Goal: Use online tool/utility: Utilize a website feature to perform a specific function

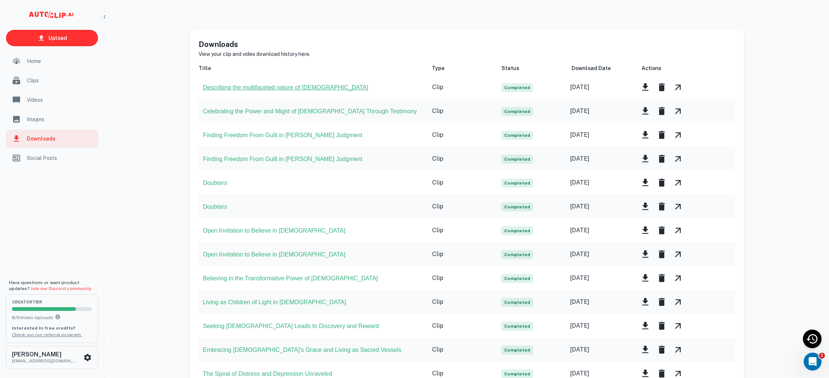
click at [293, 85] on button "Describing the multifaceted nature of Jesus" at bounding box center [285, 87] width 165 height 7
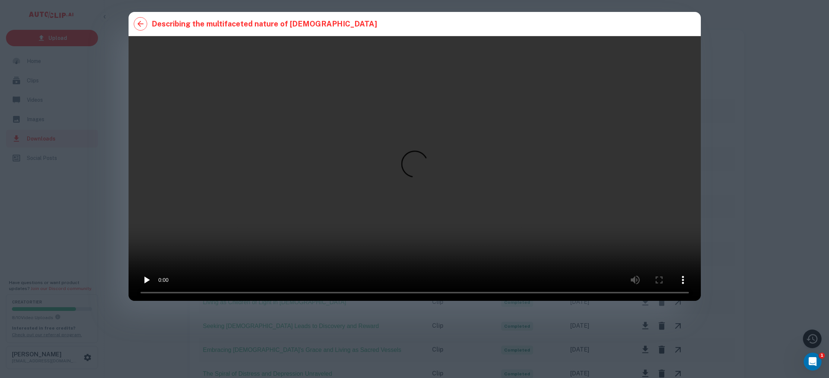
click at [140, 24] on icon "button" at bounding box center [141, 24] width 6 height 6
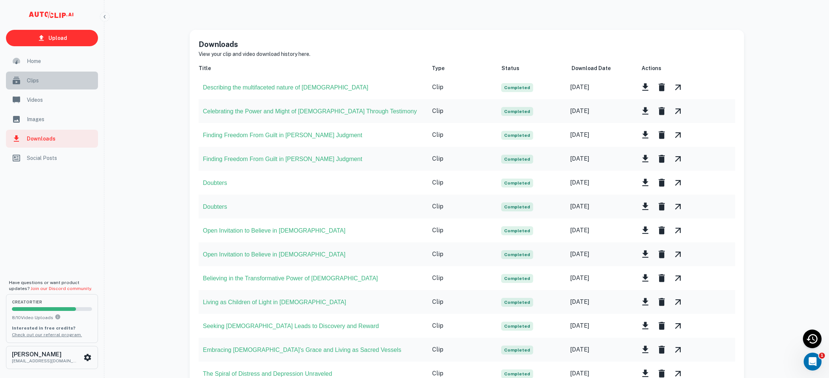
click at [26, 79] on div "Clips" at bounding box center [52, 81] width 92 height 18
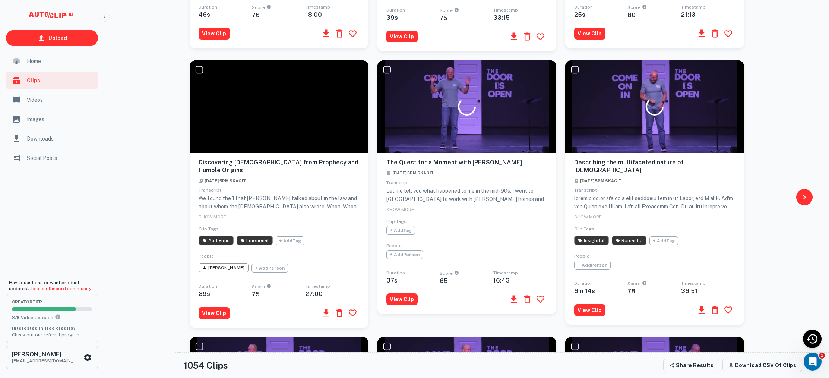
scroll to position [328, 0]
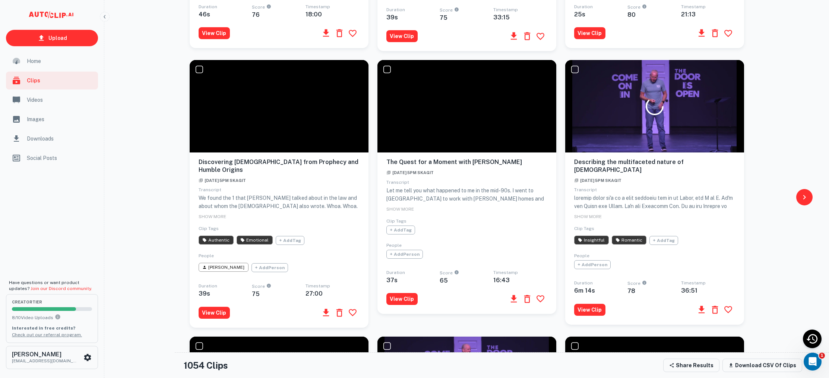
click at [651, 124] on div at bounding box center [654, 106] width 179 height 92
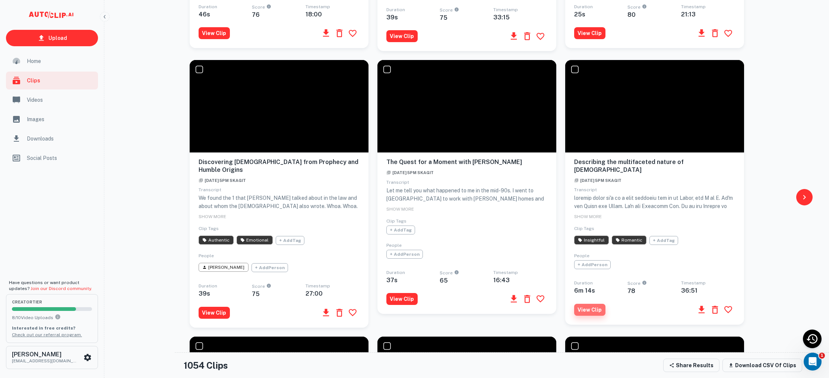
click at [594, 304] on button "View Clip" at bounding box center [589, 310] width 31 height 12
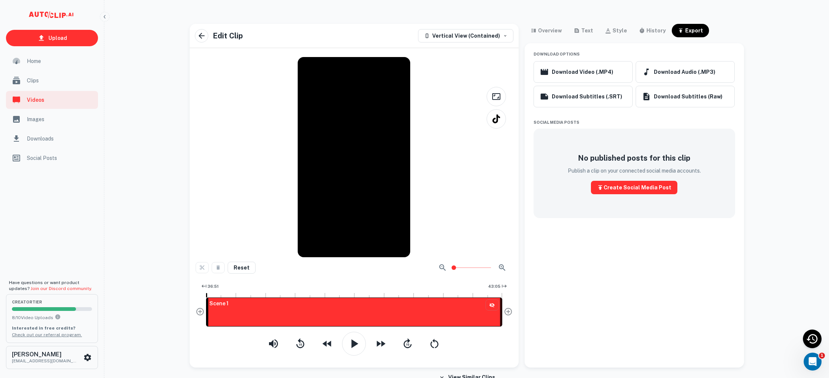
scroll to position [1, 0]
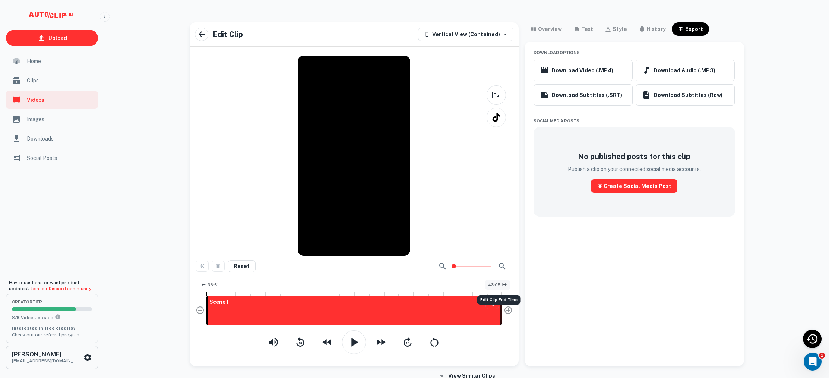
click at [489, 286] on span "43:05" at bounding box center [494, 285] width 12 height 6
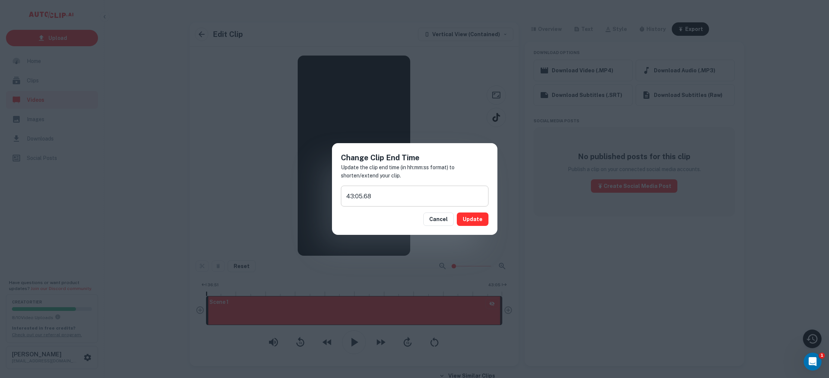
click at [359, 195] on input "43:05.68" at bounding box center [415, 196] width 148 height 21
type input "43:45.68"
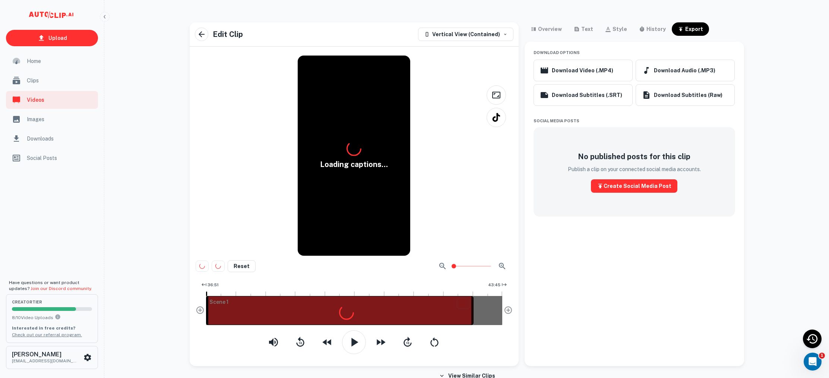
click at [479, 216] on button "Updating..." at bounding box center [467, 218] width 41 height 13
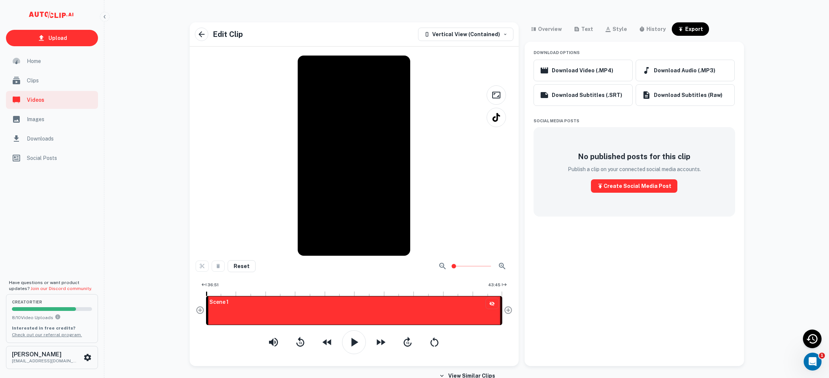
scroll to position [0, 0]
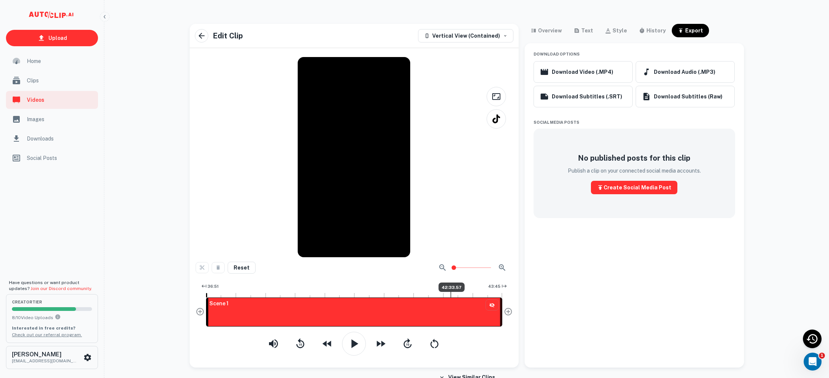
click at [451, 294] on div at bounding box center [451, 294] width 1 height 6
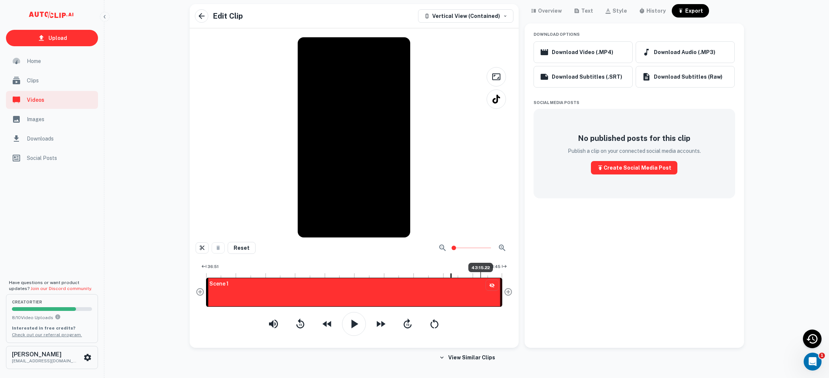
scroll to position [18, 0]
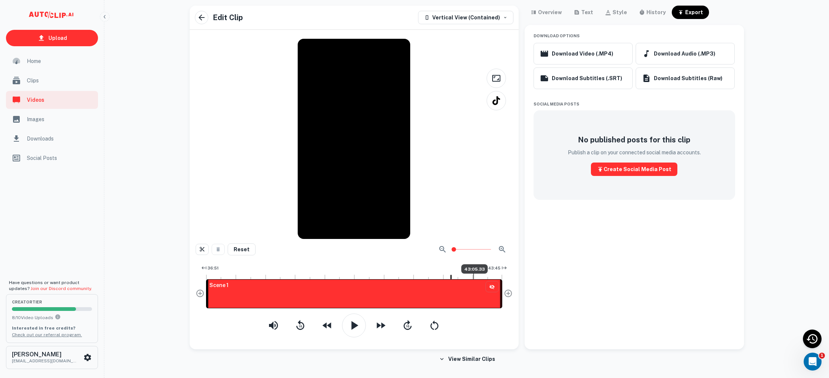
click at [473, 277] on div at bounding box center [473, 276] width 1 height 6
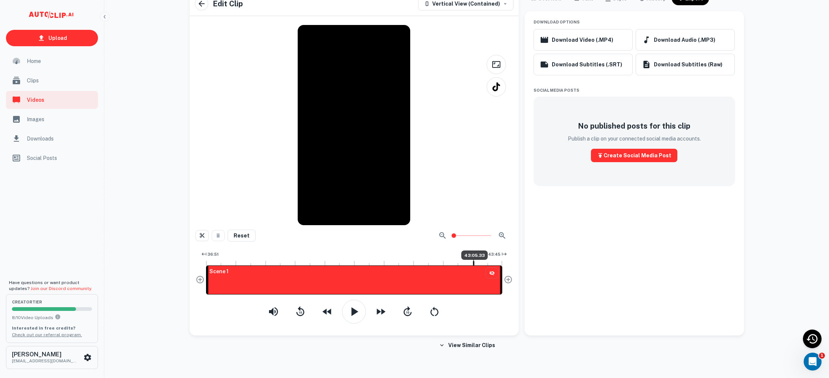
scroll to position [33, 0]
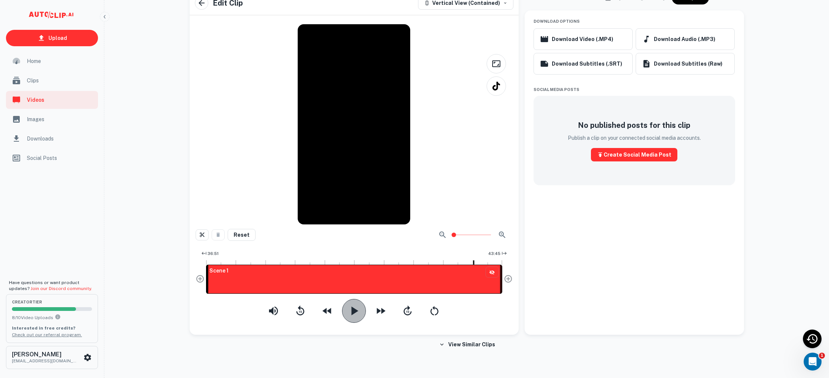
click at [355, 312] on icon "button" at bounding box center [354, 310] width 7 height 9
click at [357, 313] on icon "button" at bounding box center [353, 310] width 7 height 9
click at [466, 265] on div "Scene 1" at bounding box center [354, 279] width 296 height 29
click at [355, 311] on icon "button" at bounding box center [354, 310] width 7 height 9
click at [355, 310] on icon "button" at bounding box center [354, 310] width 15 height 15
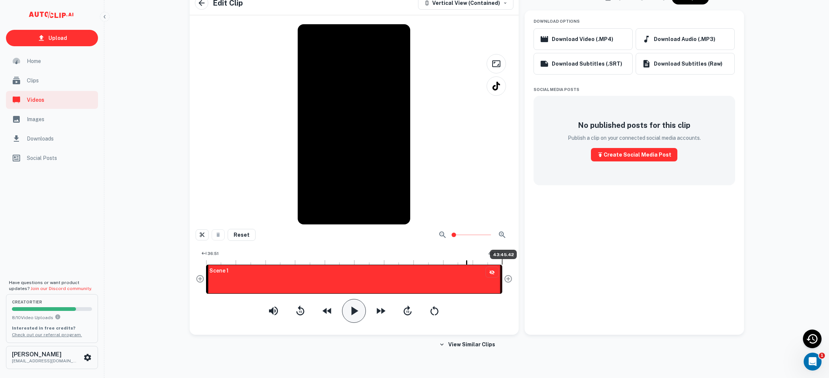
click at [502, 254] on span "43:45.42" at bounding box center [503, 254] width 27 height 9
click at [560, 242] on div "Download Options Download Video (.MP4) Download Audio (.MP3) Download Subtitles…" at bounding box center [635, 172] width 220 height 324
click at [497, 252] on span "43:45" at bounding box center [494, 253] width 12 height 6
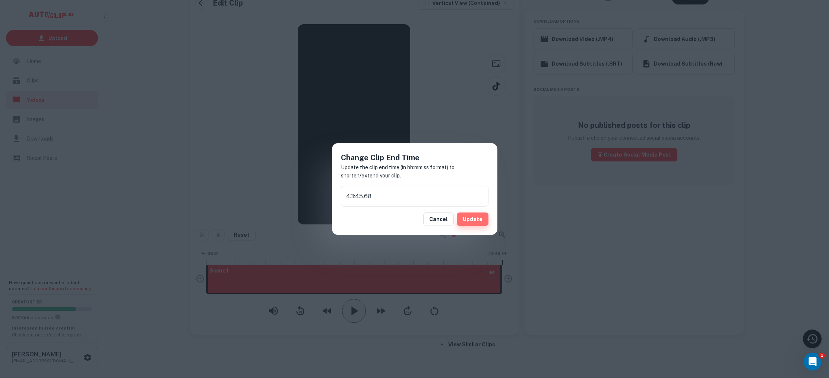
click at [480, 220] on button "Update" at bounding box center [473, 218] width 32 height 13
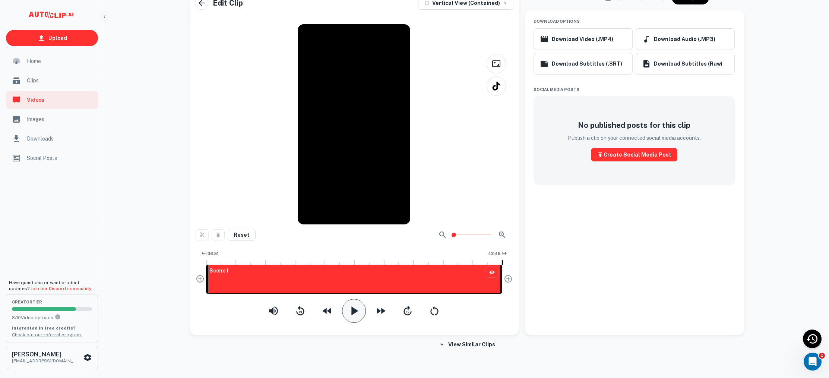
click at [363, 316] on button "button" at bounding box center [354, 311] width 24 height 24
click at [360, 311] on icon "button" at bounding box center [354, 310] width 15 height 15
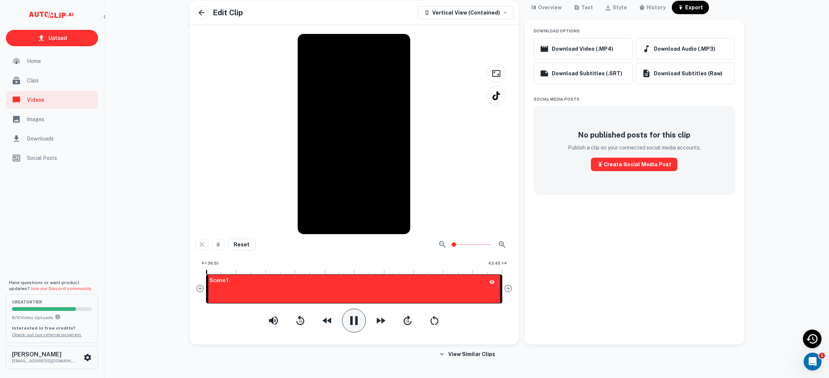
scroll to position [23, 0]
click at [458, 275] on div "Scene 1" at bounding box center [354, 289] width 296 height 29
click at [488, 274] on div at bounding box center [488, 272] width 1 height 6
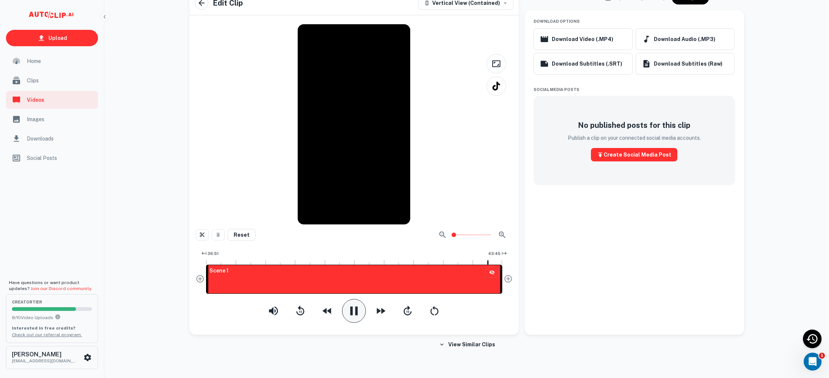
scroll to position [0, 0]
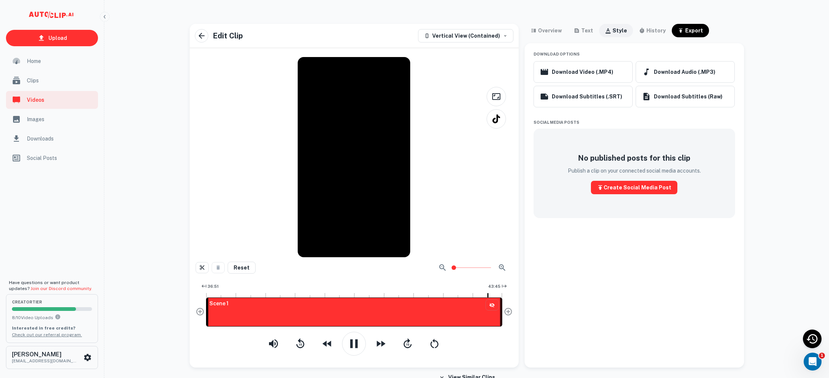
click at [613, 29] on div "style" at bounding box center [620, 30] width 15 height 9
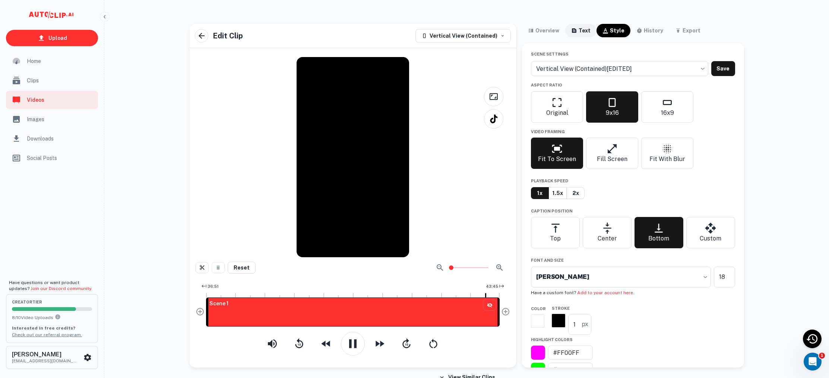
click at [571, 32] on icon "button" at bounding box center [574, 31] width 6 height 6
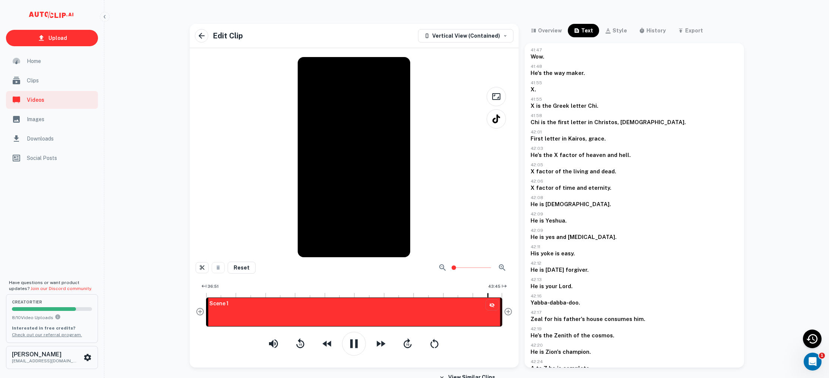
scroll to position [1807, 0]
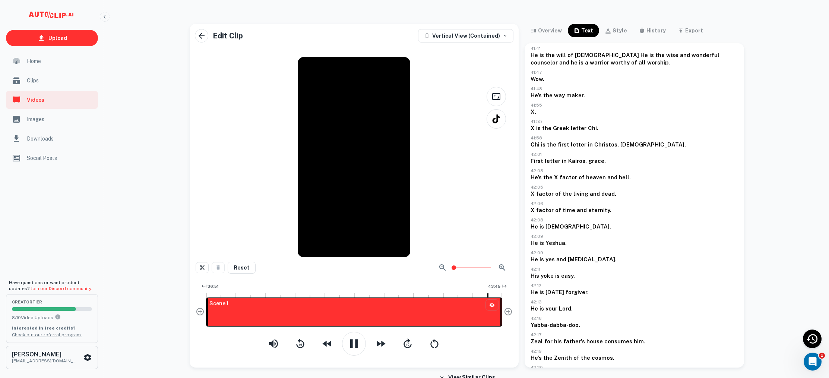
scroll to position [33, 0]
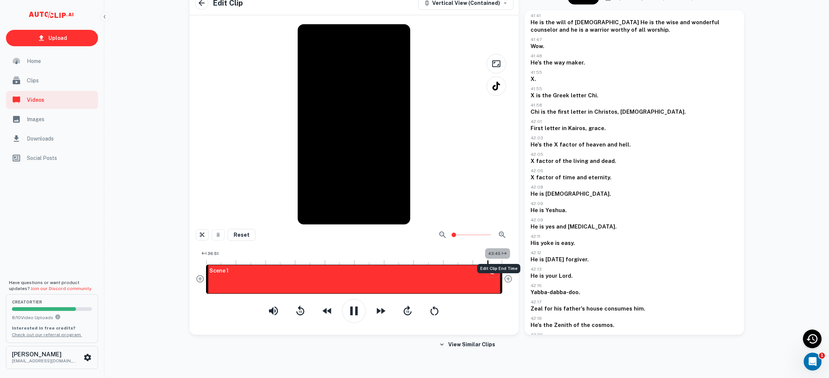
click at [496, 252] on span "43:45" at bounding box center [494, 253] width 12 height 6
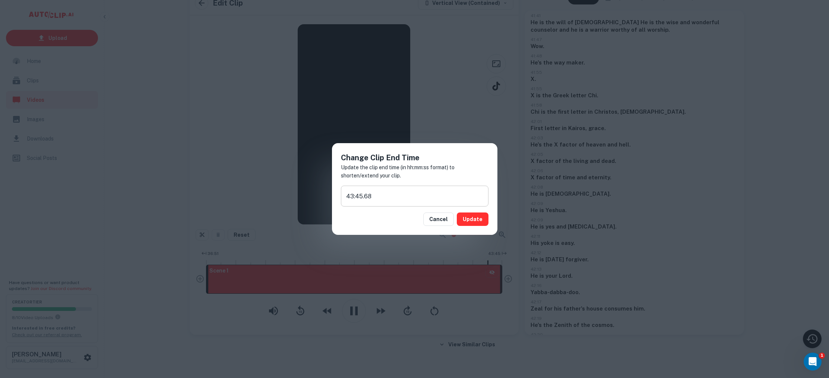
click at [362, 196] on input "43:45.68" at bounding box center [415, 196] width 148 height 21
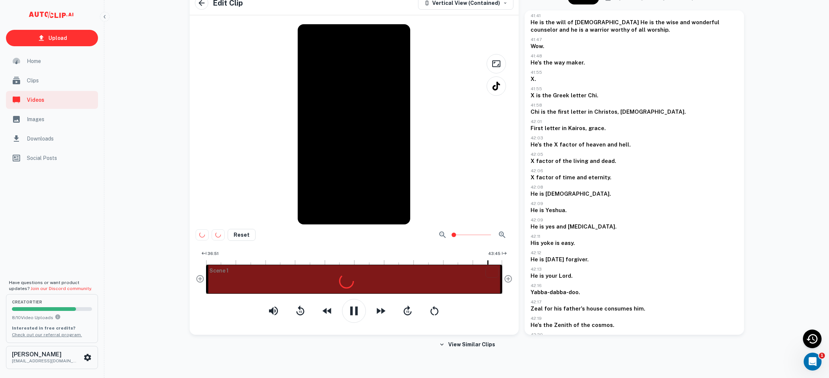
click at [475, 221] on button "Updating..." at bounding box center [467, 218] width 41 height 13
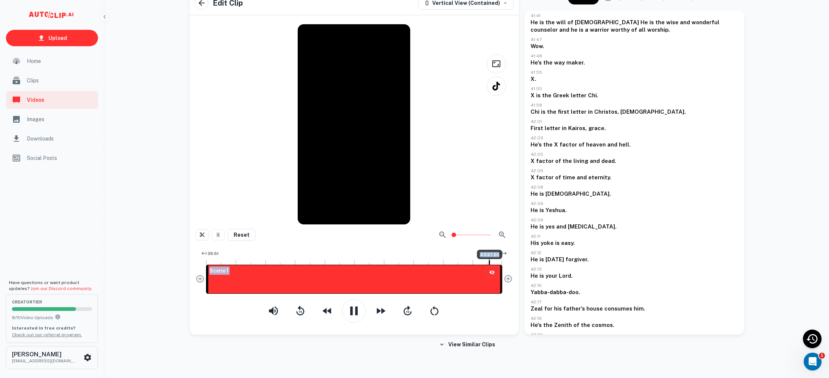
scroll to position [0, 0]
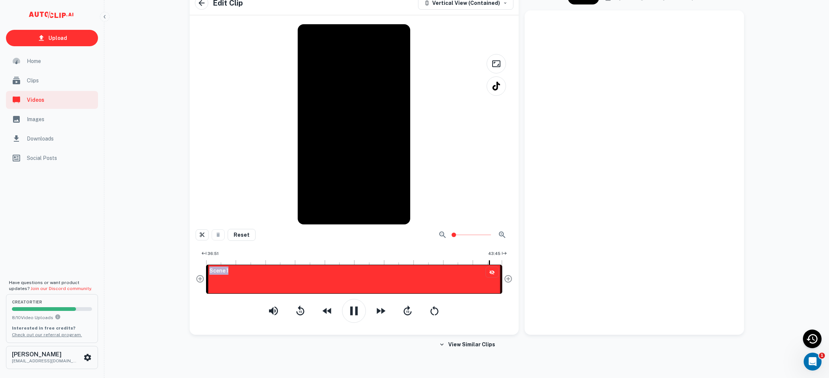
drag, startPoint x: 489, startPoint y: 262, endPoint x: 505, endPoint y: 263, distance: 16.8
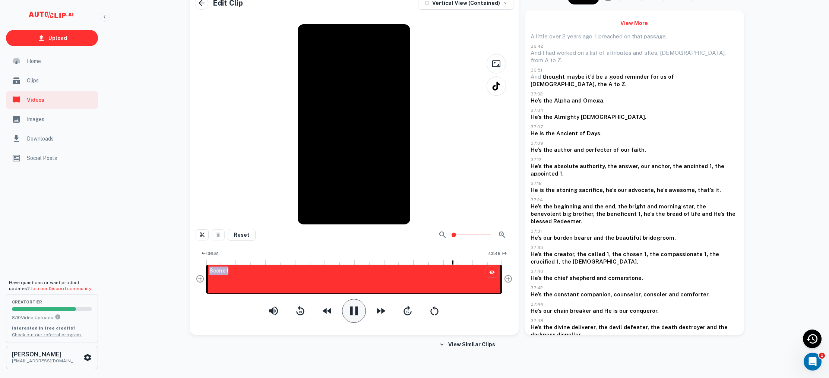
click at [353, 311] on icon "button" at bounding box center [354, 310] width 15 height 15
click at [360, 305] on icon "button" at bounding box center [354, 310] width 15 height 15
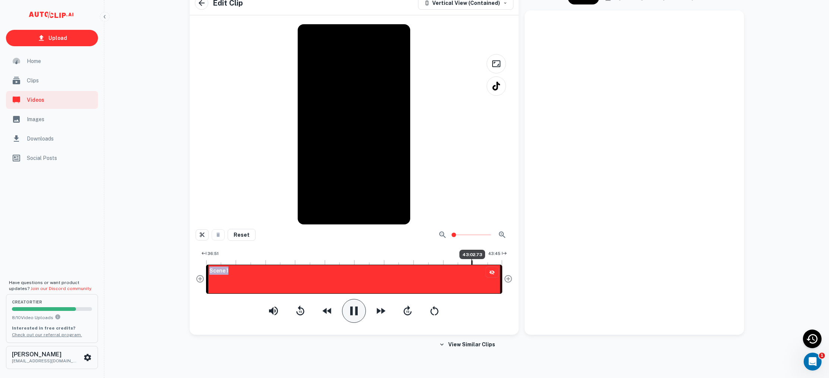
click at [471, 268] on div "Scene 1" at bounding box center [354, 279] width 296 height 29
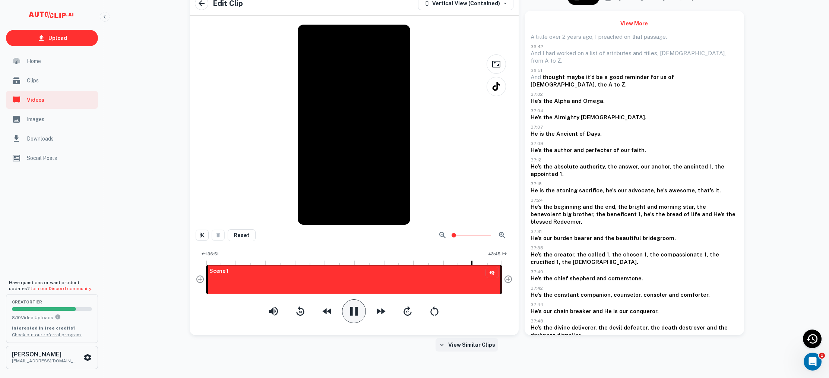
scroll to position [33, 0]
click at [509, 279] on icon "Add Outro" at bounding box center [508, 278] width 7 height 7
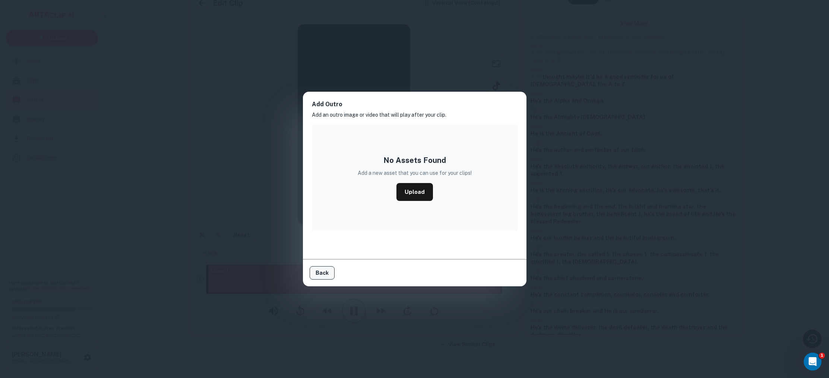
click at [312, 274] on button "Back" at bounding box center [322, 272] width 25 height 13
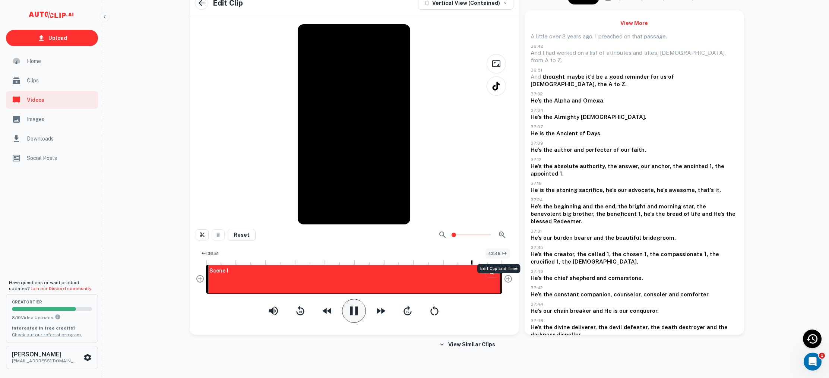
click at [498, 252] on span "43:45" at bounding box center [494, 253] width 12 height 6
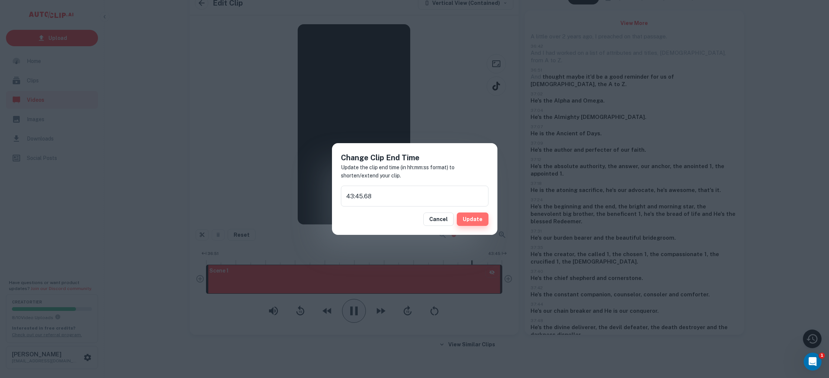
click at [479, 223] on button "Update" at bounding box center [473, 218] width 32 height 13
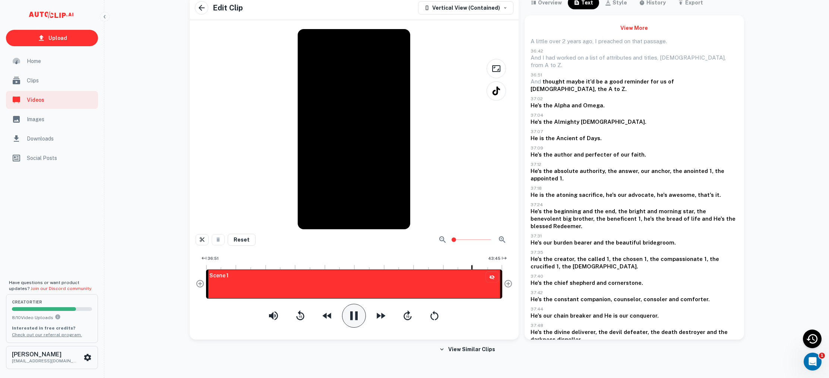
scroll to position [27, 0]
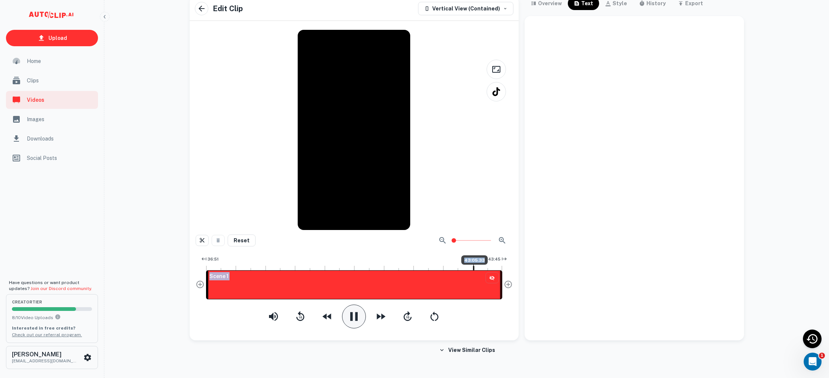
drag, startPoint x: 473, startPoint y: 268, endPoint x: 496, endPoint y: 269, distance: 23.1
click at [496, 269] on div "Scene 1 43:05.33" at bounding box center [354, 278] width 296 height 28
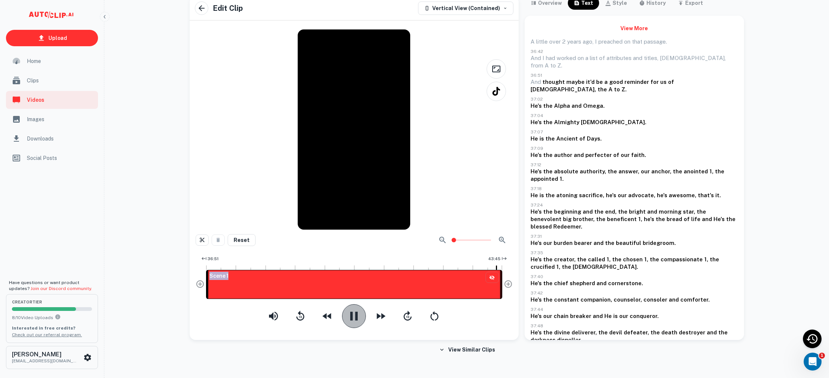
click at [354, 320] on icon "button" at bounding box center [354, 316] width 15 height 15
click at [349, 313] on icon "button" at bounding box center [354, 316] width 15 height 15
drag, startPoint x: 208, startPoint y: 267, endPoint x: 294, endPoint y: 273, distance: 87.0
click at [289, 273] on div "Scene 1 38:14.80" at bounding box center [354, 284] width 296 height 29
click at [342, 270] on div "Scene 1" at bounding box center [354, 284] width 296 height 29
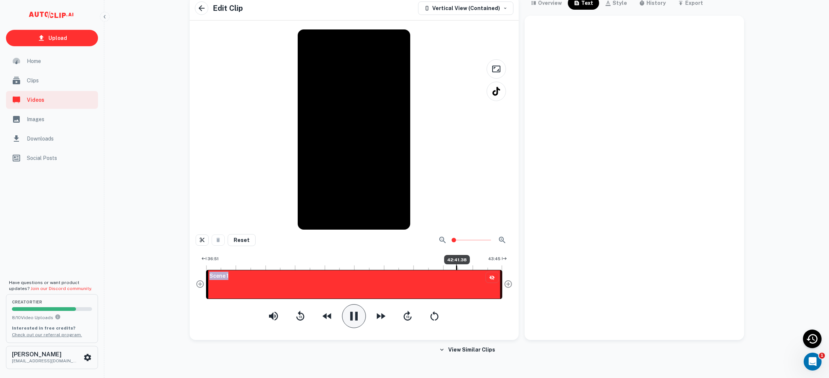
drag, startPoint x: 341, startPoint y: 270, endPoint x: 469, endPoint y: 277, distance: 128.4
click at [457, 276] on div "Scene 1" at bounding box center [354, 284] width 296 height 29
click at [478, 276] on div "Scene 1" at bounding box center [354, 284] width 296 height 29
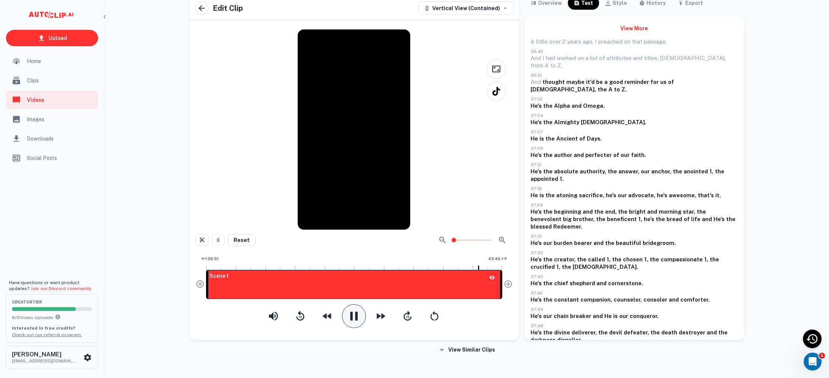
click at [354, 321] on icon "button" at bounding box center [354, 316] width 15 height 15
click at [217, 259] on span "36:51" at bounding box center [213, 259] width 11 height 6
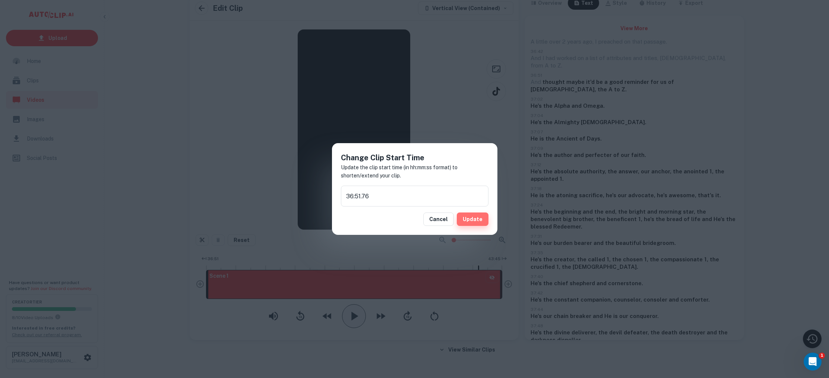
click at [481, 221] on button "Update" at bounding box center [473, 218] width 32 height 13
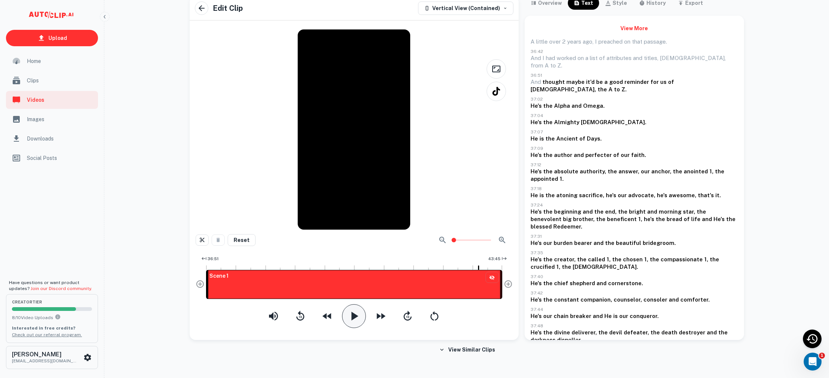
scroll to position [28, 0]
click at [353, 316] on icon "button" at bounding box center [354, 315] width 7 height 9
click at [352, 318] on icon "button" at bounding box center [353, 315] width 7 height 9
click at [352, 318] on icon "button" at bounding box center [354, 315] width 7 height 9
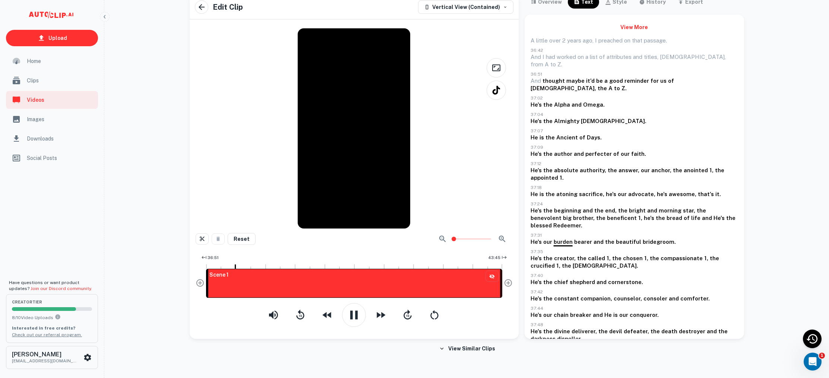
scroll to position [29, 0]
